Goal: Task Accomplishment & Management: Manage account settings

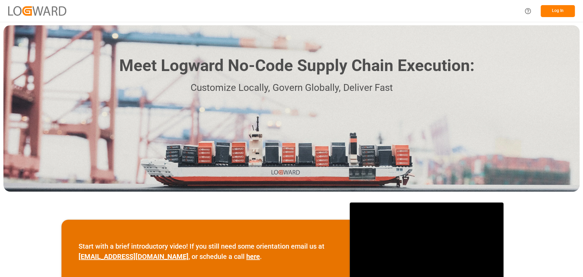
click at [560, 12] on button "Log In" at bounding box center [558, 11] width 34 height 12
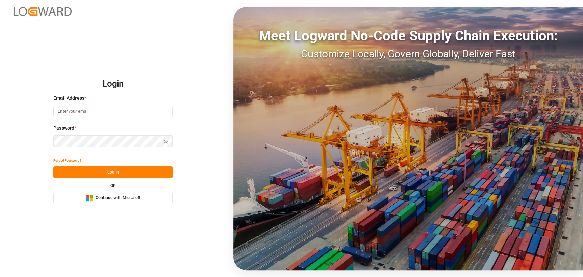
type input "christopher.moffett@leschaco.com"
click at [108, 174] on button "Log In" at bounding box center [113, 172] width 120 height 12
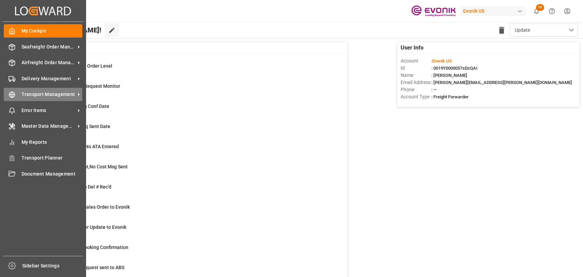
click at [11, 93] on icon at bounding box center [12, 94] width 7 height 7
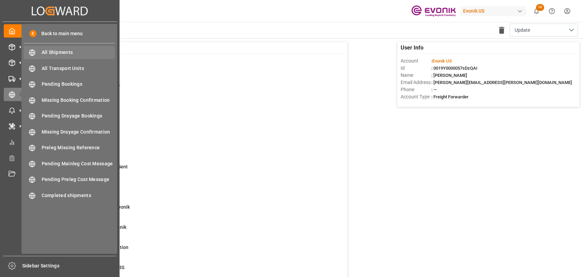
click at [62, 54] on span "All Shipments" at bounding box center [78, 52] width 73 height 7
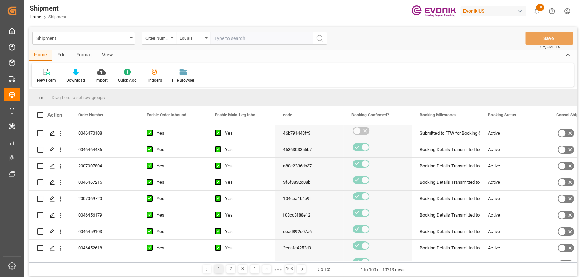
drag, startPoint x: 89, startPoint y: 57, endPoint x: 75, endPoint y: 61, distance: 14.6
click at [89, 57] on div "Format" at bounding box center [84, 56] width 26 height 12
click at [47, 76] on div "Filter Rows" at bounding box center [47, 75] width 30 height 15
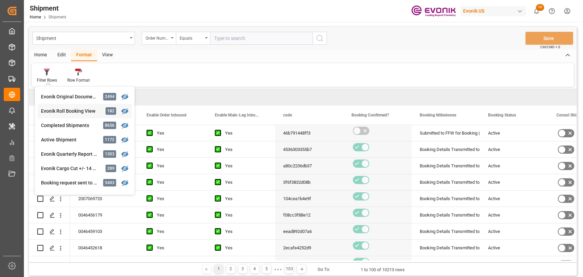
click at [57, 108] on div "Shipment Order Number Equals Save Ctrl/CMD + S Home Edit Format View Filter Row…" at bounding box center [302, 151] width 547 height 249
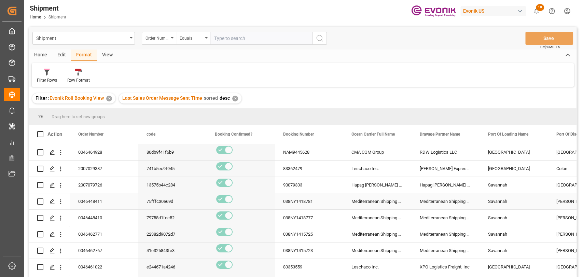
click at [311, 200] on div "038NY1418781" at bounding box center [309, 201] width 68 height 16
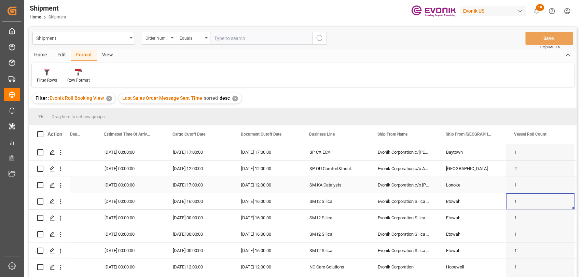
scroll to position [0, 725]
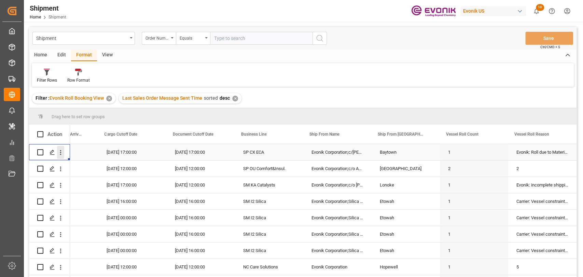
click at [58, 152] on icon "open menu" at bounding box center [60, 152] width 7 height 7
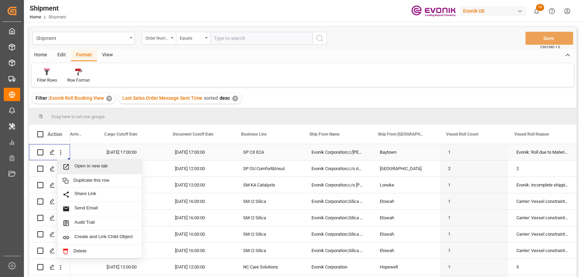
click at [88, 167] on span "Open in new tab" at bounding box center [105, 166] width 62 height 7
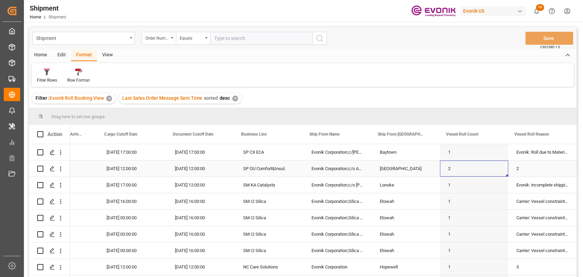
click at [465, 165] on div "2" at bounding box center [474, 169] width 68 height 16
click at [427, 137] on span at bounding box center [426, 134] width 6 height 6
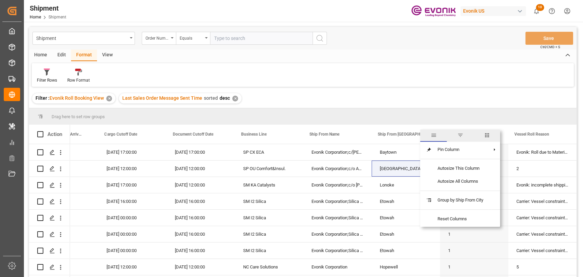
drag, startPoint x: 488, startPoint y: 136, endPoint x: 476, endPoint y: 137, distance: 11.7
click at [488, 136] on span "columns" at bounding box center [487, 135] width 6 height 6
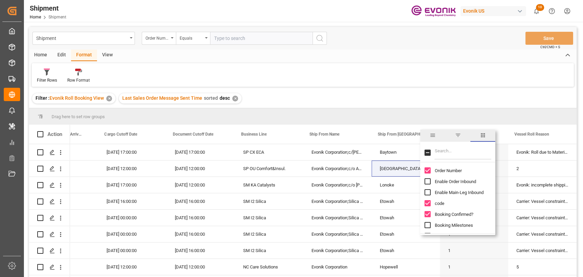
drag, startPoint x: 462, startPoint y: 151, endPoint x: 477, endPoint y: 148, distance: 16.2
click at [462, 150] on input "Filter Columns Input" at bounding box center [462, 153] width 57 height 14
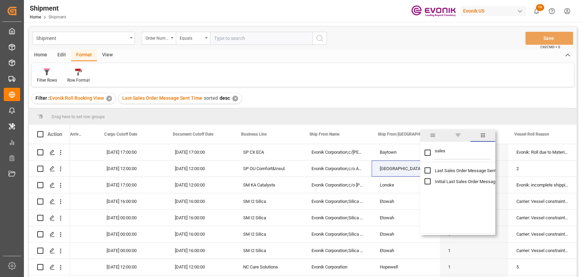
type input "sales"
click at [427, 168] on input "Last Sales Order Message Sent Time column toggle visibility (hidden)" at bounding box center [427, 170] width 6 height 6
checkbox input "true"
checkbox input "false"
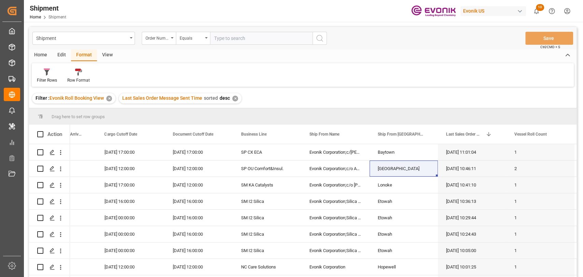
click at [414, 70] on div "Filter Rows Row Format" at bounding box center [303, 75] width 542 height 24
drag, startPoint x: 467, startPoint y: 192, endPoint x: 487, endPoint y: 186, distance: 20.5
click at [473, 190] on div "26-08-2025 10:41:10" at bounding box center [472, 185] width 68 height 16
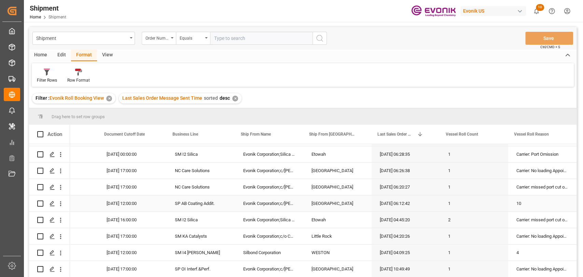
scroll to position [0, 0]
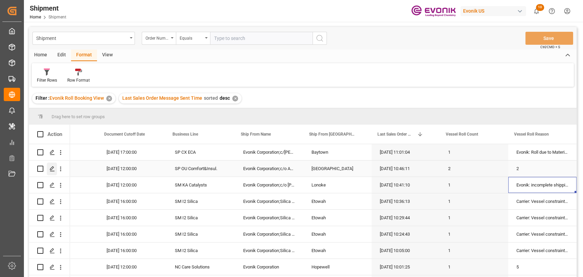
click at [50, 165] on div "Press SPACE to select this row." at bounding box center [52, 169] width 10 height 13
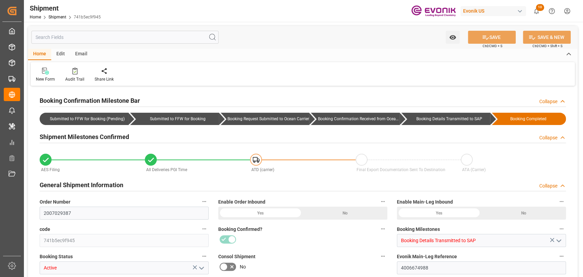
type input "2"
click at [116, 38] on input "text" at bounding box center [124, 37] width 187 height 13
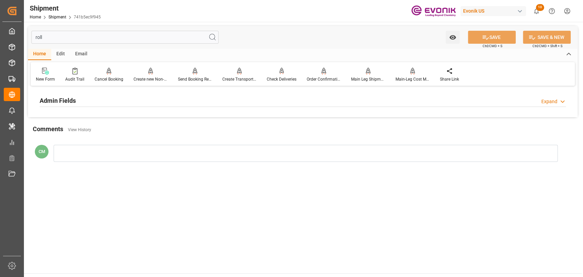
type input "roll"
click at [69, 98] on h2 "Admin Fields" at bounding box center [58, 100] width 36 height 9
click at [205, 117] on icon "button" at bounding box center [205, 117] width 4 height 1
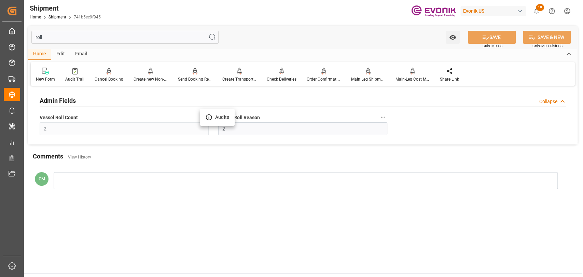
click at [205, 117] on li "Audits" at bounding box center [217, 117] width 35 height 11
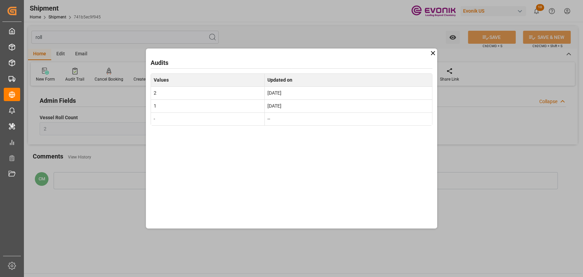
drag, startPoint x: 432, startPoint y: 52, endPoint x: 451, endPoint y: 44, distance: 20.5
click at [445, 47] on div "Audits Values Updated on 2 Aug 15, 2025 1 Jul 28, 2025 - --" at bounding box center [291, 138] width 583 height 277
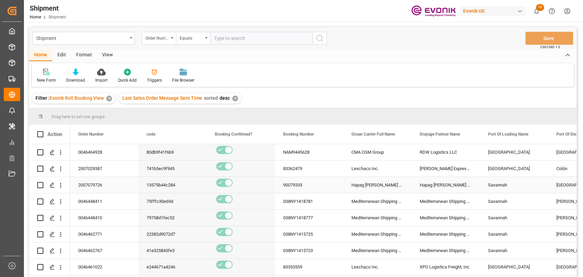
click at [298, 182] on div "90079333" at bounding box center [309, 185] width 68 height 16
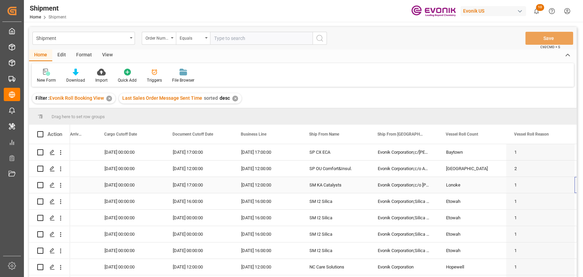
scroll to position [0, 725]
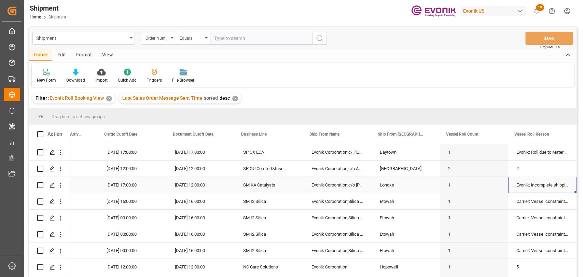
click at [530, 192] on div "Evonik: incomplete shipping instructions" at bounding box center [542, 185] width 68 height 16
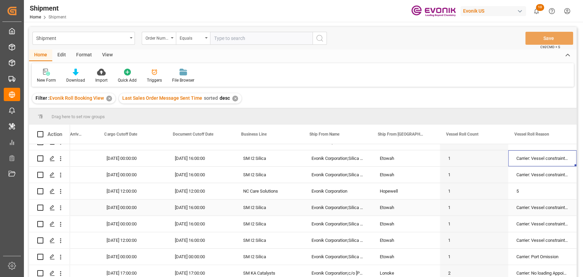
scroll to position [152, 0]
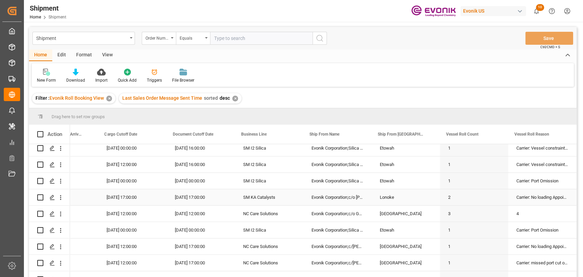
click at [530, 195] on div "Carrier: No loading Appointment scheduled" at bounding box center [542, 197] width 68 height 16
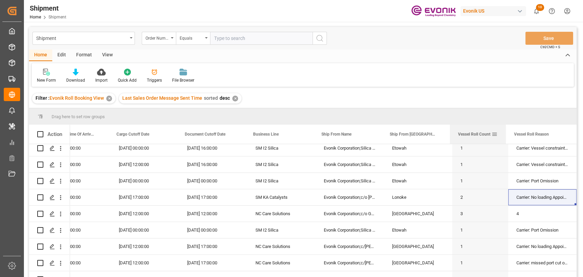
scroll to position [0, 712]
drag, startPoint x: 505, startPoint y: 135, endPoint x: 493, endPoint y: 135, distance: 12.6
click at [493, 135] on div "Vessel Roll Count" at bounding box center [478, 134] width 56 height 19
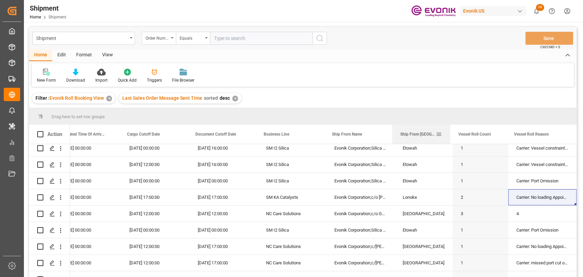
scroll to position [0, 0]
drag, startPoint x: 450, startPoint y: 134, endPoint x: 437, endPoint y: 136, distance: 12.4
click at [437, 136] on div "Ship From City" at bounding box center [422, 134] width 56 height 19
click at [510, 212] on div "4" at bounding box center [542, 214] width 68 height 16
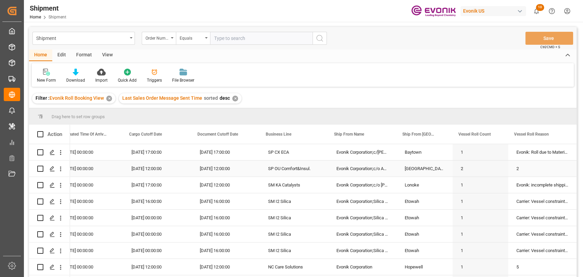
click at [526, 171] on div "2" at bounding box center [542, 169] width 68 height 16
click at [50, 151] on icon "Press SPACE to select this row." at bounding box center [52, 152] width 5 height 5
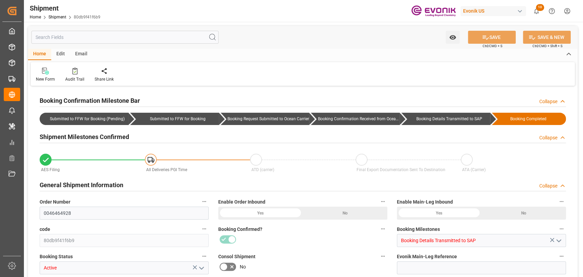
type input "USHOU"
type input "GBSOU"
type input "9356696"
type input "9401099"
type input "9356696"
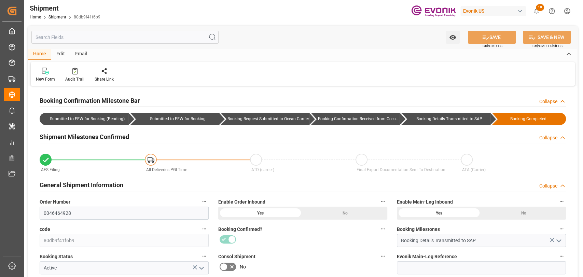
type input "[DATE] 00:00"
type input "[DATE] 17:00"
type input "[DATE] 00:00"
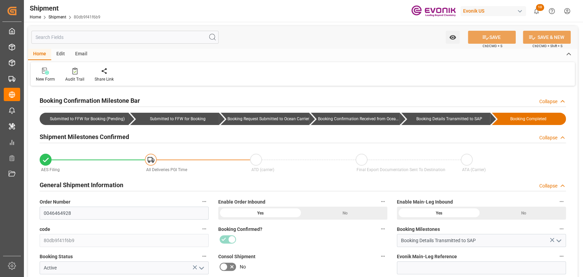
type input "[DATE] 17:00"
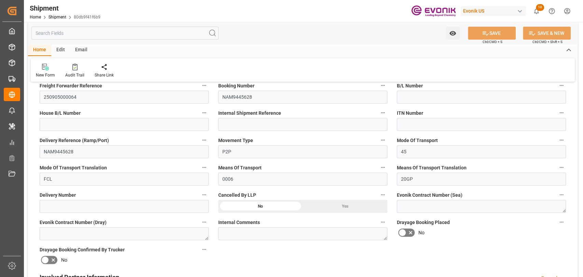
scroll to position [303, 0]
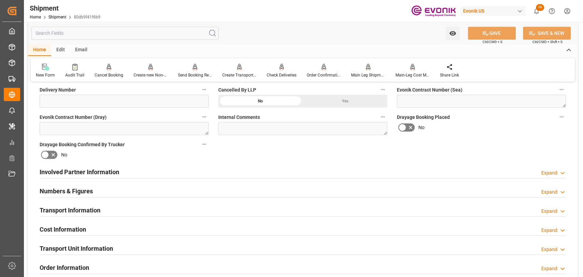
click at [85, 206] on h2 "Transport Information" at bounding box center [70, 210] width 61 height 9
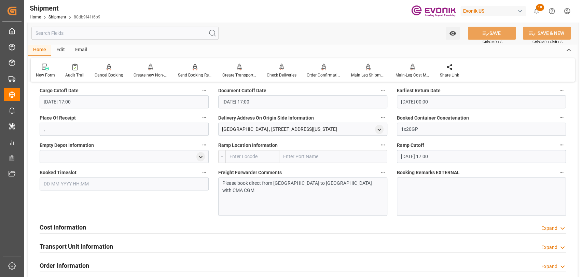
scroll to position [531, 0]
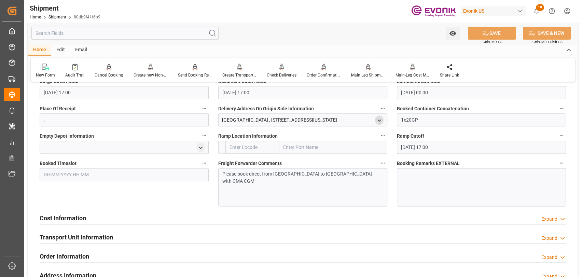
click at [378, 121] on icon "open menu" at bounding box center [379, 120] width 6 height 6
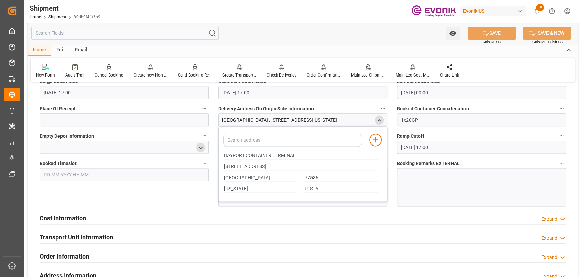
click at [197, 148] on div at bounding box center [124, 147] width 169 height 13
click at [199, 148] on icon "open menu" at bounding box center [201, 148] width 6 height 6
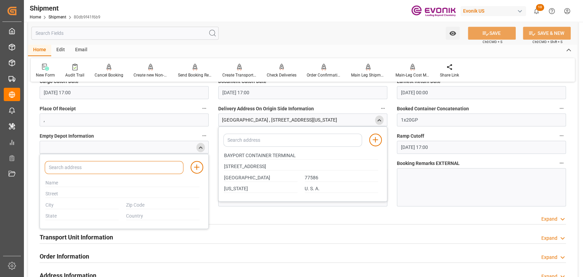
click at [100, 167] on input at bounding box center [114, 167] width 139 height 13
type input "bayport"
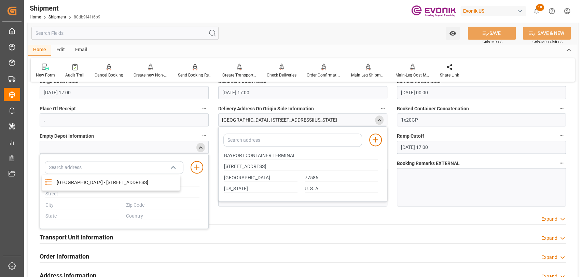
click at [460, 178] on div at bounding box center [481, 187] width 169 height 38
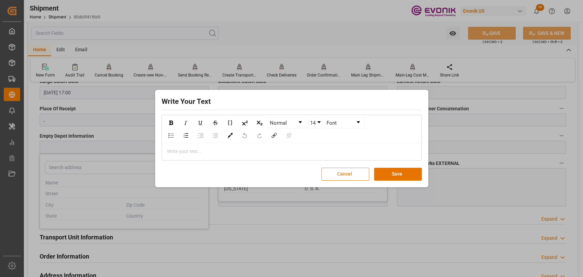
click at [348, 178] on button "Cancel" at bounding box center [345, 174] width 48 height 13
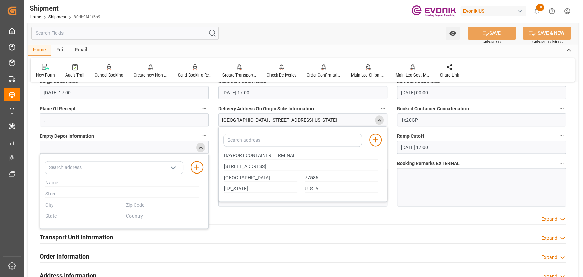
click at [199, 145] on icon "close menu" at bounding box center [201, 148] width 6 height 6
click at [375, 119] on div "close menu" at bounding box center [379, 119] width 9 height 9
click at [167, 28] on input "text" at bounding box center [124, 33] width 187 height 13
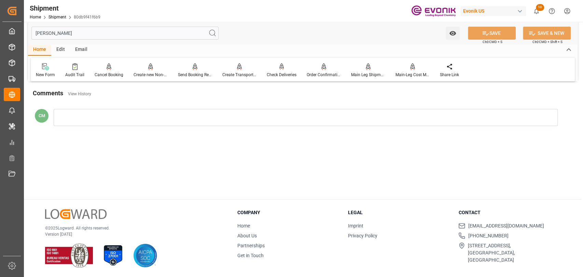
scroll to position [0, 0]
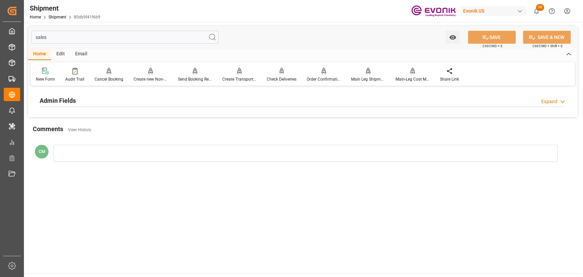
type input "sales"
click at [112, 99] on div "Admin Fields Expand" at bounding box center [303, 100] width 526 height 13
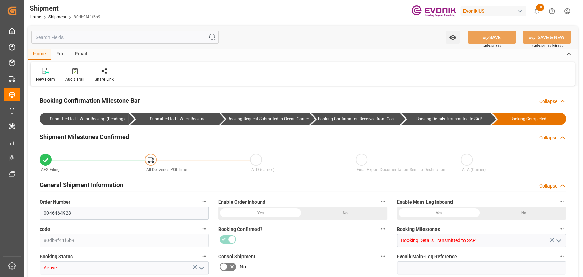
type input "1"
click at [67, 37] on input "text" at bounding box center [124, 37] width 187 height 13
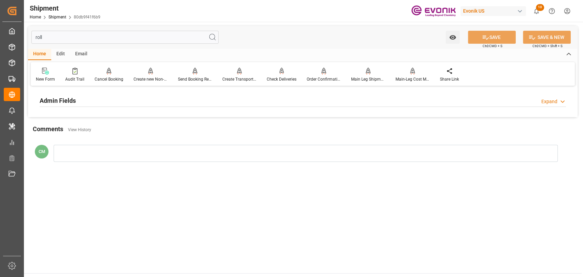
type input "roll"
click at [79, 98] on div "Admin Fields Expand" at bounding box center [303, 100] width 526 height 13
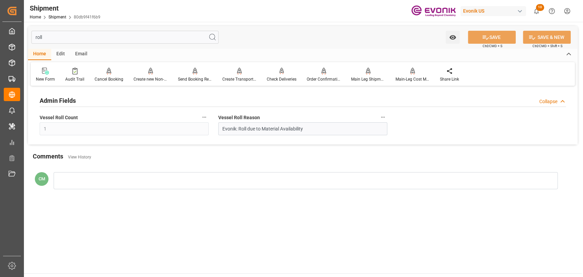
click at [381, 117] on icon "button" at bounding box center [383, 117] width 4 height 1
click at [387, 121] on icon at bounding box center [387, 117] width 7 height 7
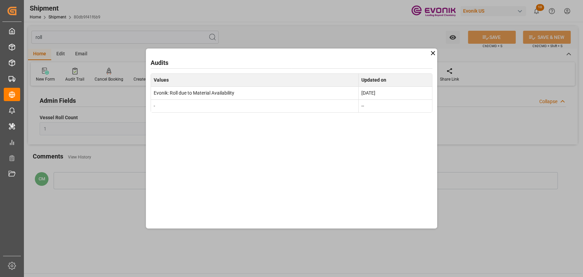
click at [435, 50] on icon at bounding box center [432, 53] width 7 height 7
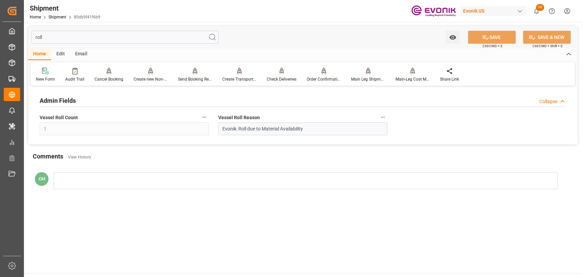
click at [201, 118] on icon "button" at bounding box center [203, 116] width 5 height 5
click at [308, 229] on div at bounding box center [291, 138] width 583 height 277
drag, startPoint x: 401, startPoint y: 120, endPoint x: 499, endPoint y: 130, distance: 98.6
click at [499, 130] on div "Admin Fields Collapse Vessel Roll Count 1 Vessel Roll Reason Evonik: Roll due t…" at bounding box center [302, 116] width 549 height 57
click at [214, 216] on main "roll Watch Option SAVE Ctrl/CMD + S SAVE & NEW Ctrl/CMD + Shift + S Home Edit E…" at bounding box center [303, 147] width 558 height 251
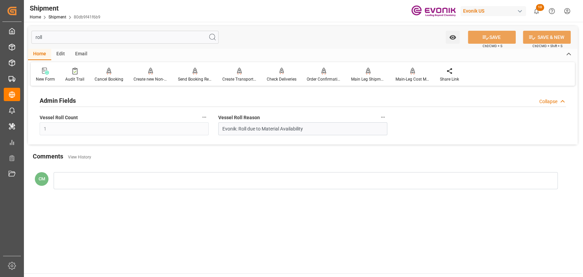
click at [204, 119] on icon "button" at bounding box center [203, 116] width 5 height 5
click at [216, 123] on li "Audits" at bounding box center [217, 117] width 35 height 11
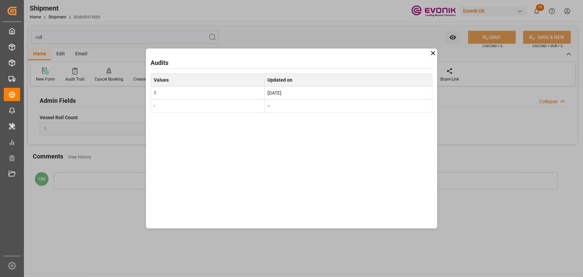
drag, startPoint x: 431, startPoint y: 55, endPoint x: 269, endPoint y: 1, distance: 169.9
click at [430, 54] on icon at bounding box center [432, 53] width 7 height 7
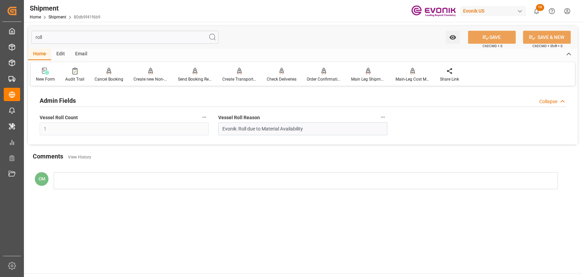
click at [382, 116] on icon "button" at bounding box center [382, 116] width 5 height 5
click at [388, 117] on icon at bounding box center [387, 117] width 7 height 7
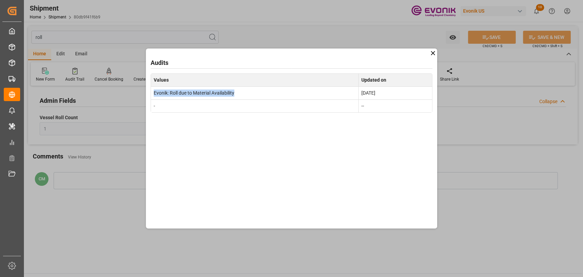
drag, startPoint x: 152, startPoint y: 93, endPoint x: 305, endPoint y: 93, distance: 152.7
click at [305, 93] on td "Evonik: Roll due to Material Availability" at bounding box center [255, 92] width 208 height 13
click at [213, 92] on td "Evonik: Roll due to Material Availability" at bounding box center [255, 92] width 208 height 13
click at [432, 53] on icon at bounding box center [433, 53] width 4 height 4
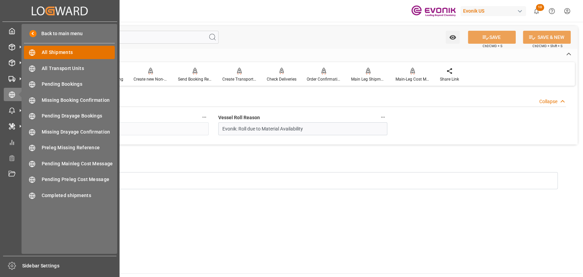
click at [52, 57] on div "All Shipments All Shipments" at bounding box center [69, 52] width 91 height 13
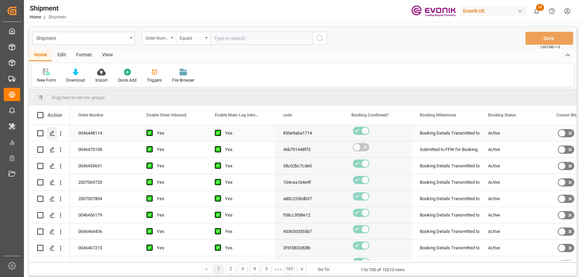
click at [51, 133] on icon "Press SPACE to select this row." at bounding box center [52, 132] width 5 height 5
